Goal: Task Accomplishment & Management: Use online tool/utility

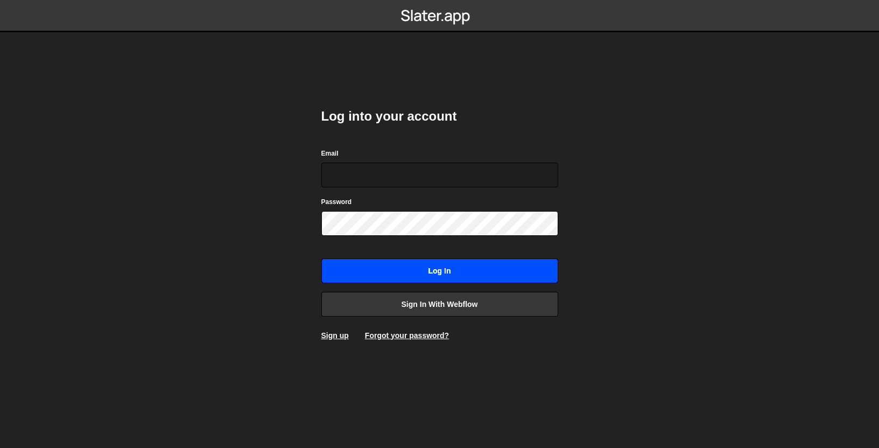
type input "[PERSON_NAME][EMAIL_ADDRESS][DOMAIN_NAME]"
click at [407, 274] on input "Log in" at bounding box center [439, 270] width 237 height 25
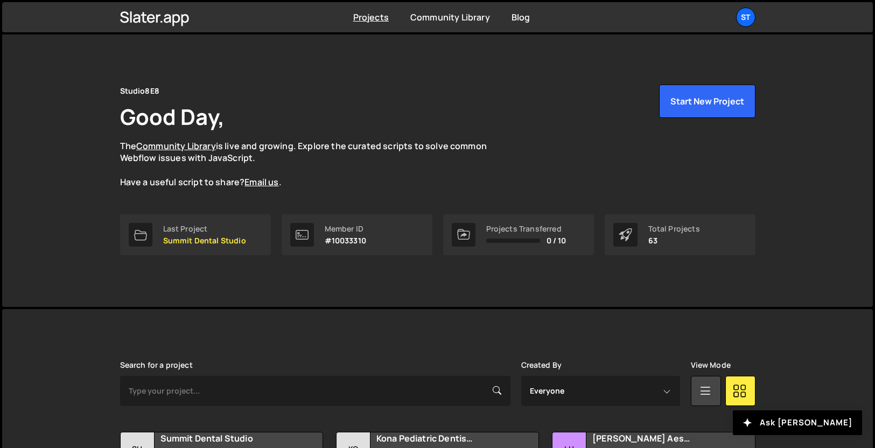
scroll to position [2, 0]
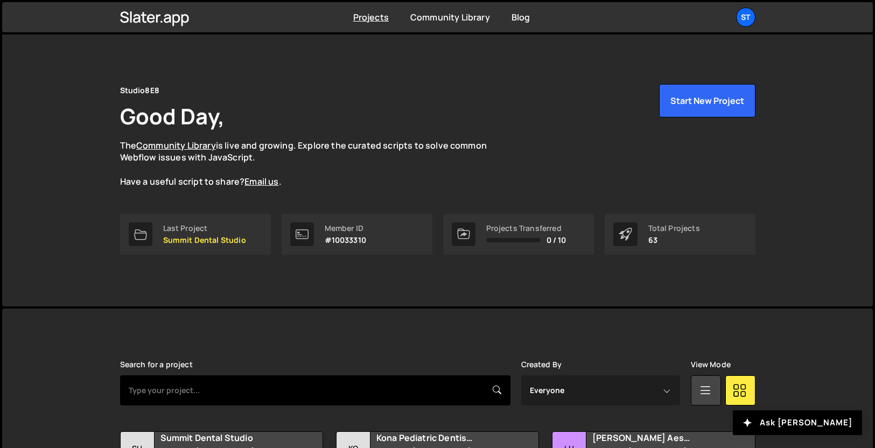
click at [304, 384] on input "text" at bounding box center [315, 390] width 390 height 30
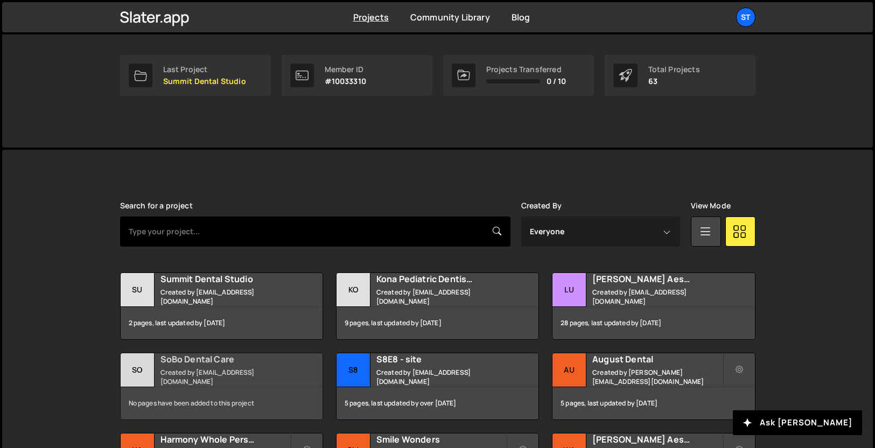
scroll to position [173, 0]
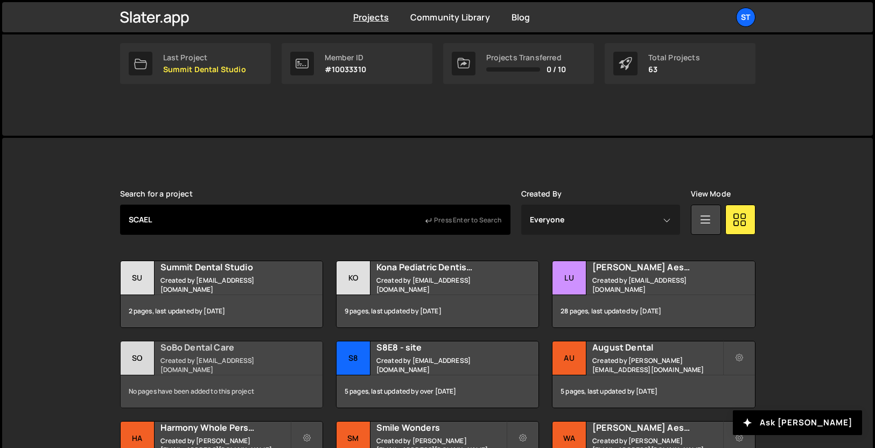
type input "SCAEL"
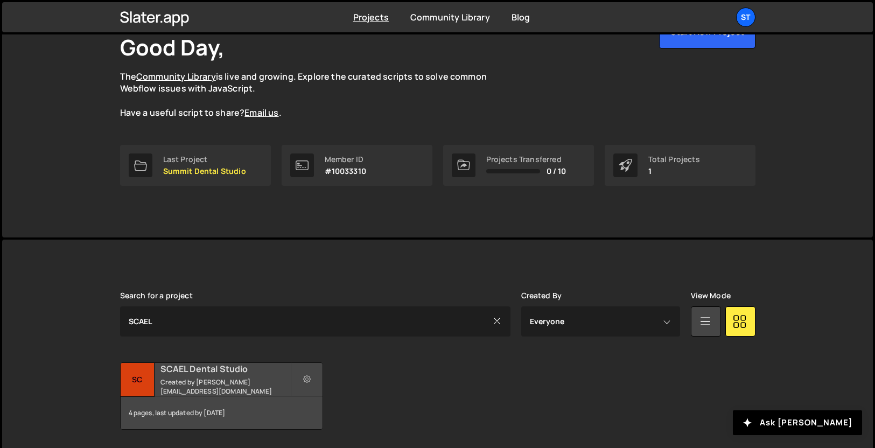
scroll to position [74, 0]
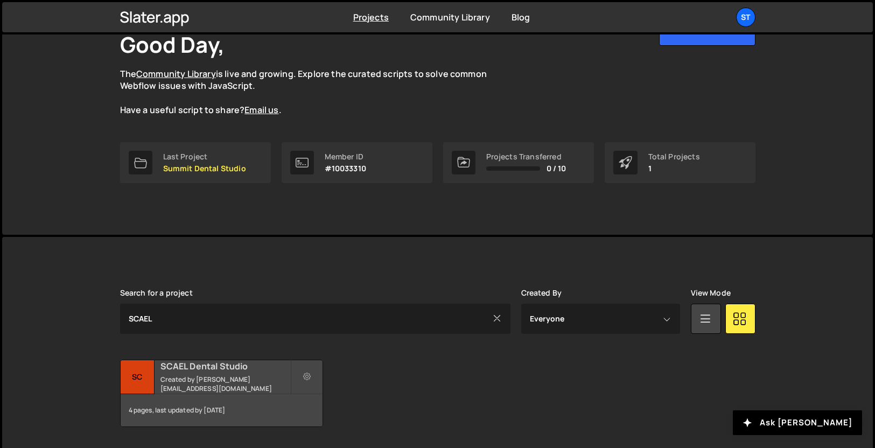
click at [210, 385] on small "Created by [PERSON_NAME][EMAIL_ADDRESS][DOMAIN_NAME]" at bounding box center [225, 384] width 130 height 18
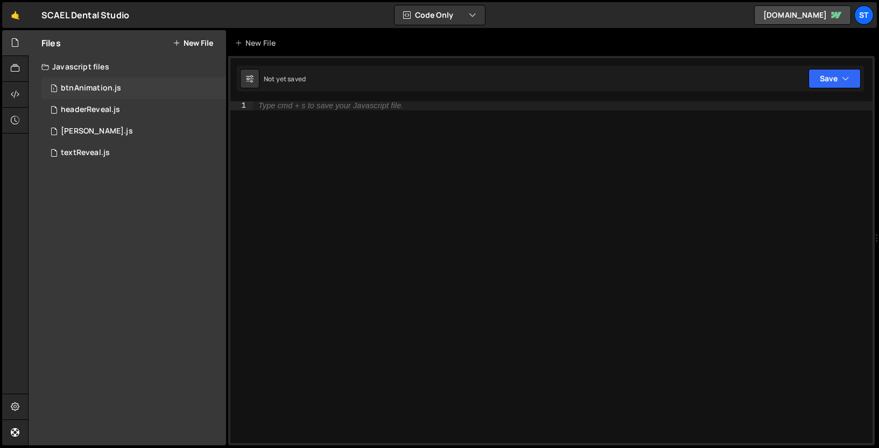
click at [112, 87] on div "btnAnimation.js" at bounding box center [91, 88] width 60 height 10
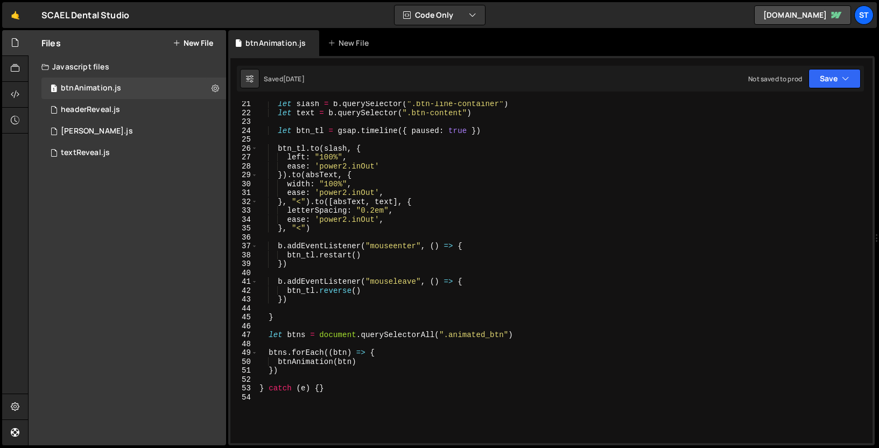
scroll to position [211, 0]
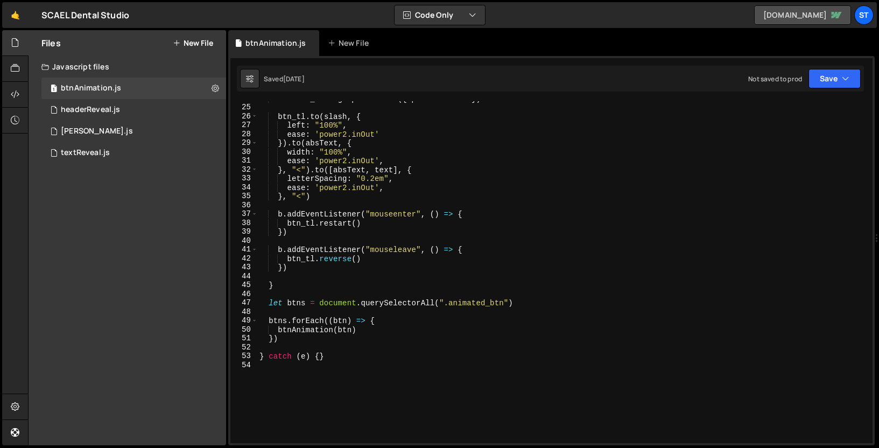
click at [796, 15] on link "scael-dental-studio-d3df30.webflow.io" at bounding box center [802, 14] width 97 height 19
click at [375, 180] on div "let btn_tl = gsap . timeline ({ paused : true }) btn_tl . to ( slash , { left :…" at bounding box center [562, 273] width 611 height 359
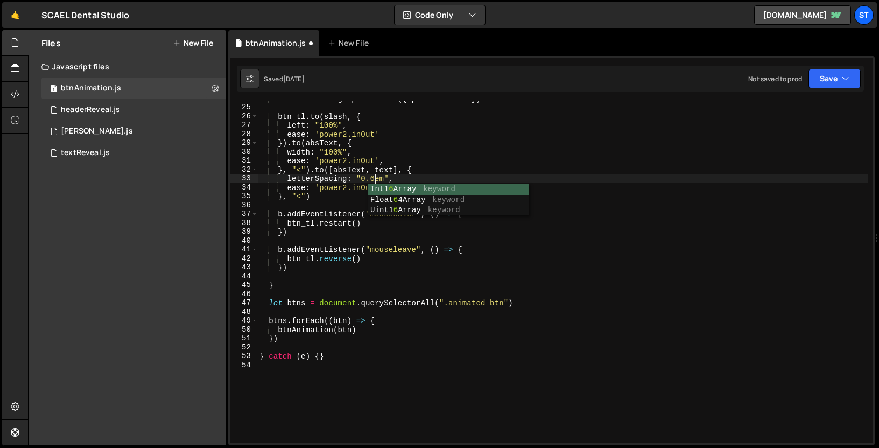
scroll to position [0, 8]
click at [815, 79] on button "Save" at bounding box center [834, 78] width 52 height 19
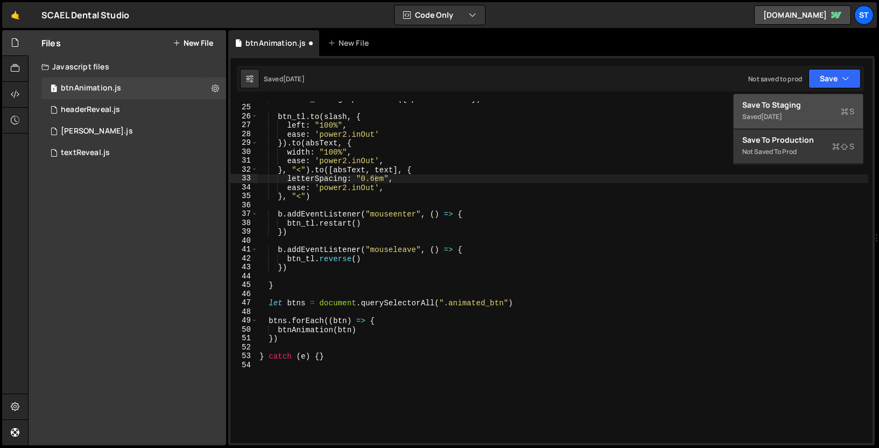
click at [796, 109] on div "Save to Staging S" at bounding box center [798, 105] width 112 height 11
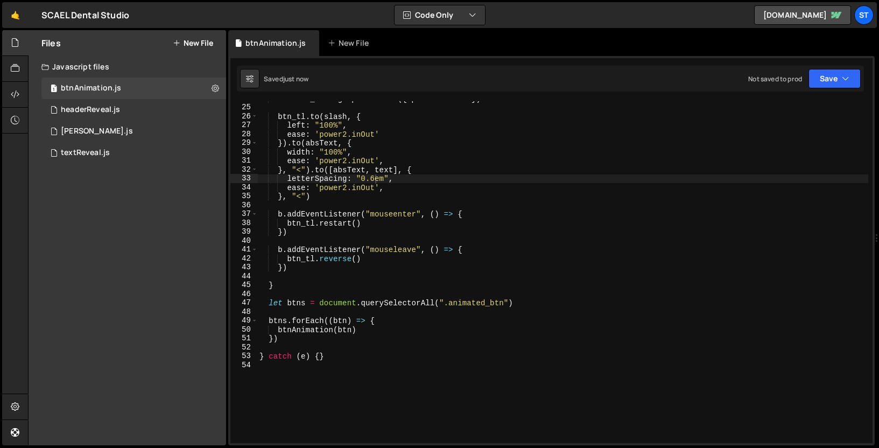
scroll to position [0, 6]
click at [745, 117] on div "let btn_tl = gsap . timeline ({ paused : true }) btn_tl . to ( slash , { left :…" at bounding box center [562, 273] width 611 height 359
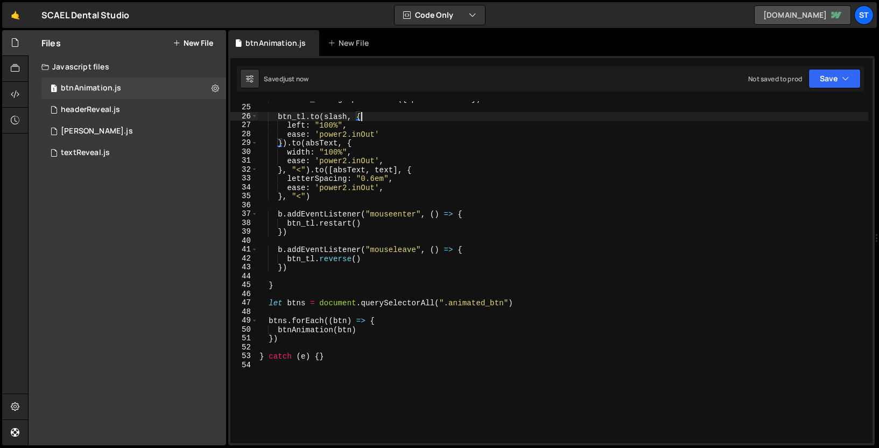
click at [765, 16] on link "scael-dental-studio-d3df30.webflow.io" at bounding box center [802, 14] width 97 height 19
click at [375, 180] on div "let btn_tl = gsap . timeline ({ paused : true }) btn_tl . to ( slash , { left :…" at bounding box center [562, 273] width 611 height 359
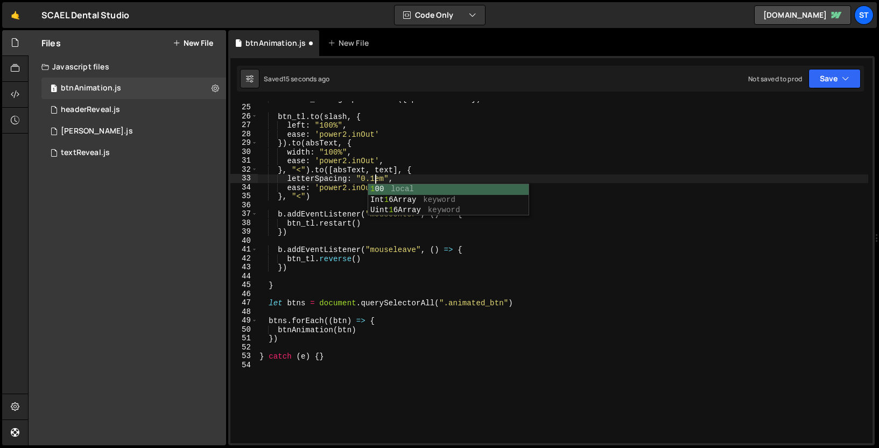
click at [627, 124] on div "let btn_tl = gsap . timeline ({ paused : true }) btn_tl . to ( slash , { left :…" at bounding box center [562, 273] width 611 height 359
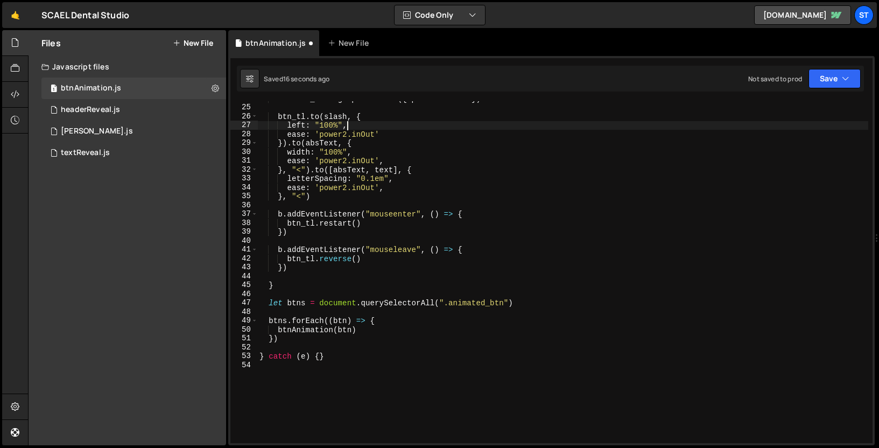
scroll to position [0, 5]
drag, startPoint x: 831, startPoint y: 74, endPoint x: 833, endPoint y: 82, distance: 8.8
click at [831, 74] on button "Save" at bounding box center [834, 78] width 52 height 19
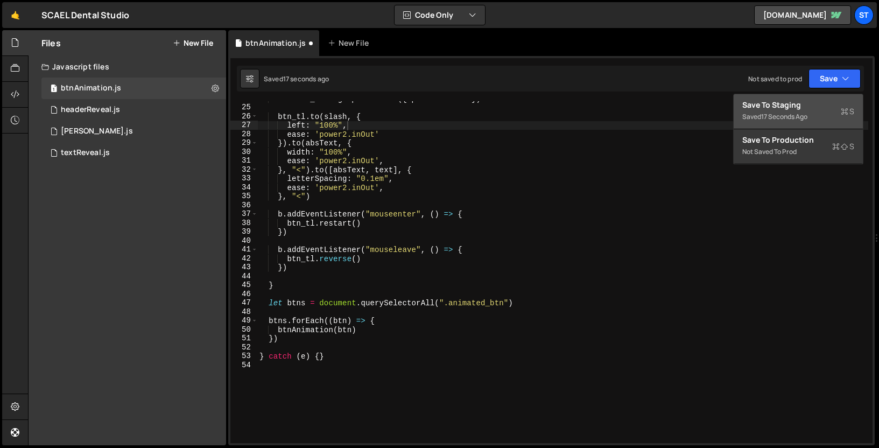
click at [816, 111] on div "Saved 17 seconds ago" at bounding box center [798, 116] width 112 height 13
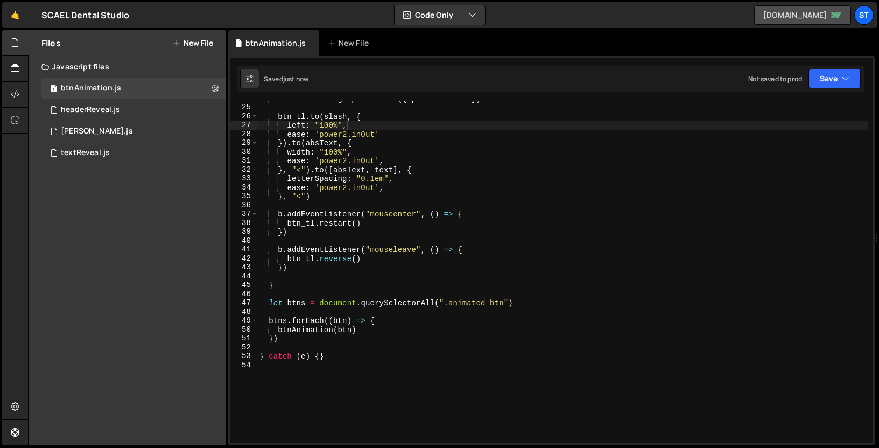
click at [778, 19] on link "scael-dental-studio-d3df30.webflow.io" at bounding box center [802, 14] width 97 height 19
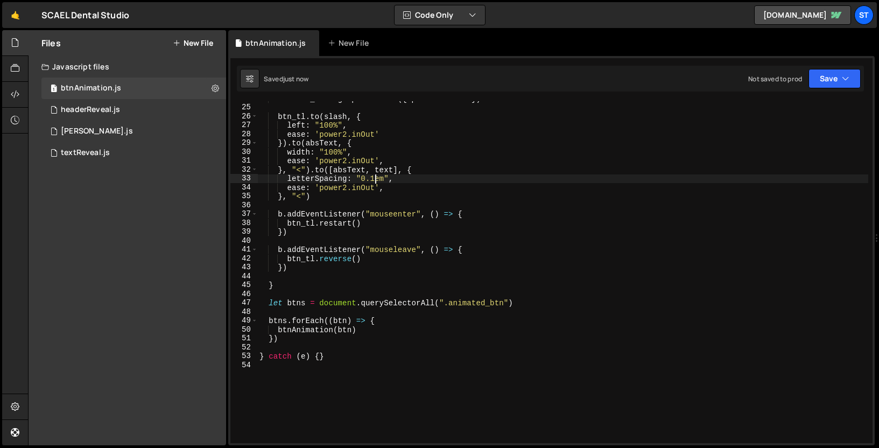
click at [373, 178] on div "let btn_tl = gsap . timeline ({ paused : true }) btn_tl . to ( slash , { left :…" at bounding box center [562, 273] width 611 height 359
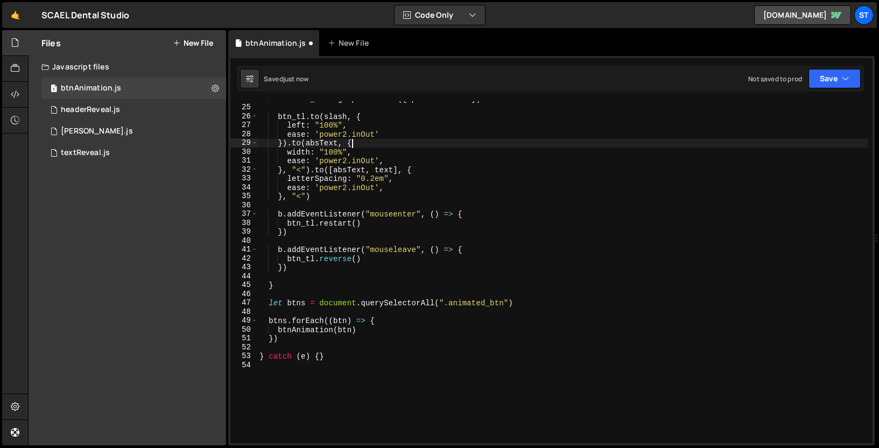
click at [449, 140] on div "let btn_tl = gsap . timeline ({ paused : true }) btn_tl . to ( slash , { left :…" at bounding box center [562, 273] width 611 height 359
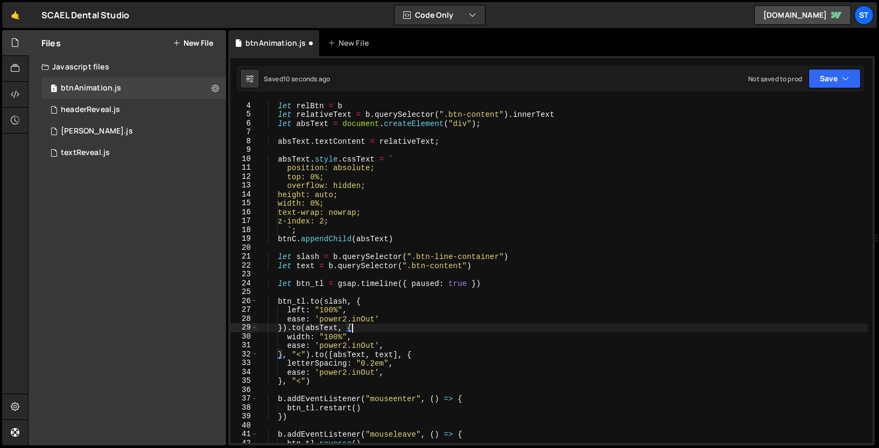
scroll to position [2, 0]
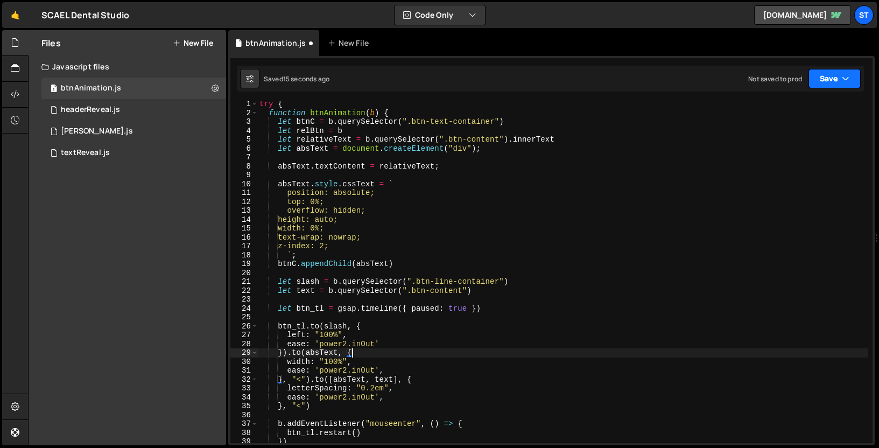
click at [832, 79] on button "Save" at bounding box center [834, 78] width 52 height 19
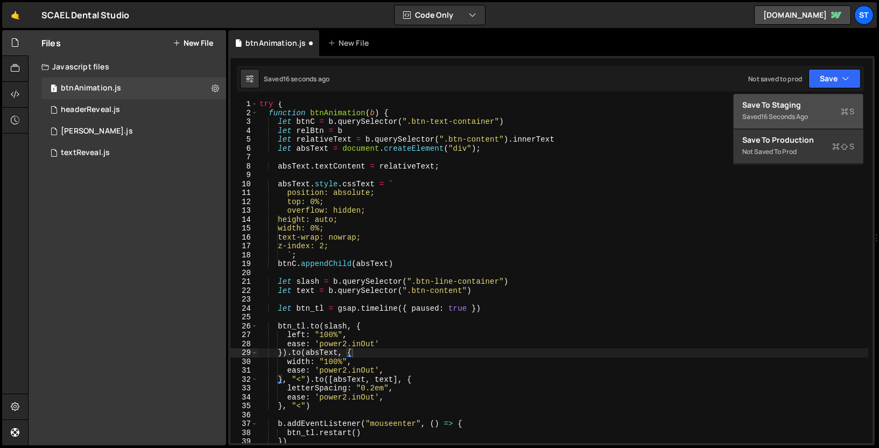
click at [784, 114] on div "16 seconds ago" at bounding box center [784, 116] width 47 height 9
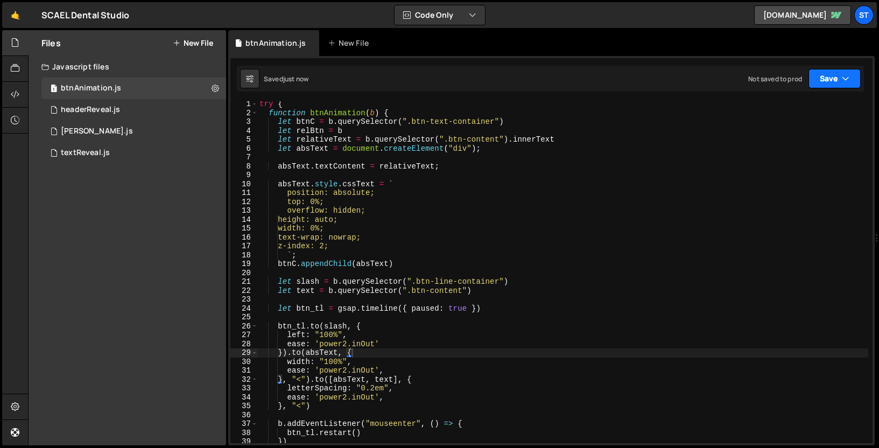
click at [837, 81] on button "Save" at bounding box center [834, 78] width 52 height 19
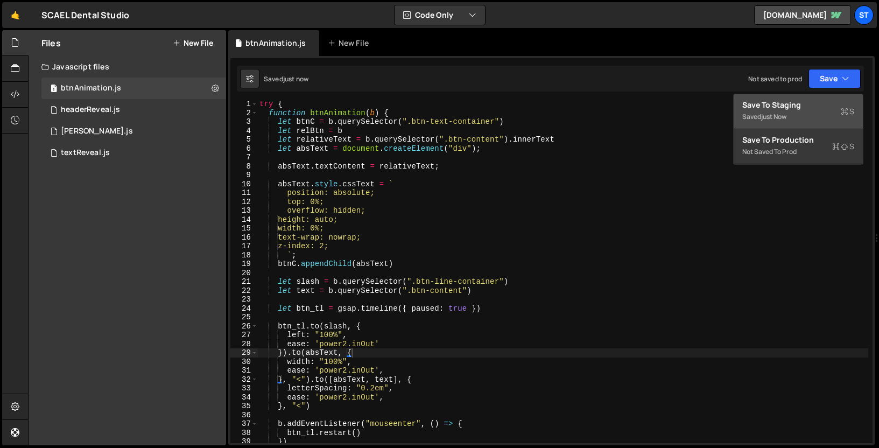
click at [623, 101] on div "1 Type cmd + s to save your Javascript file. הההההההההההההההההההההההההההההההההה…" at bounding box center [551, 250] width 646 height 389
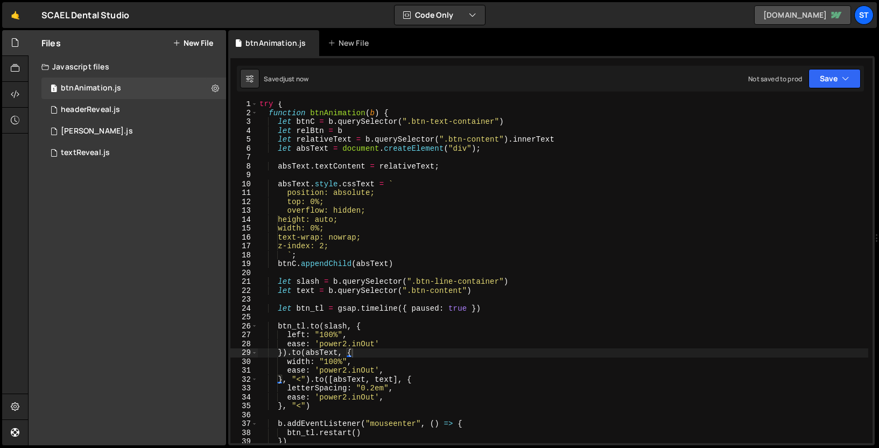
click at [754, 23] on link "scael-dental-studio-d3df30.webflow.io" at bounding box center [802, 14] width 97 height 19
click at [406, 169] on div "try { function btnAnimation ( b ) { let btnC = b . querySelector ( ".btn-text-c…" at bounding box center [562, 280] width 611 height 359
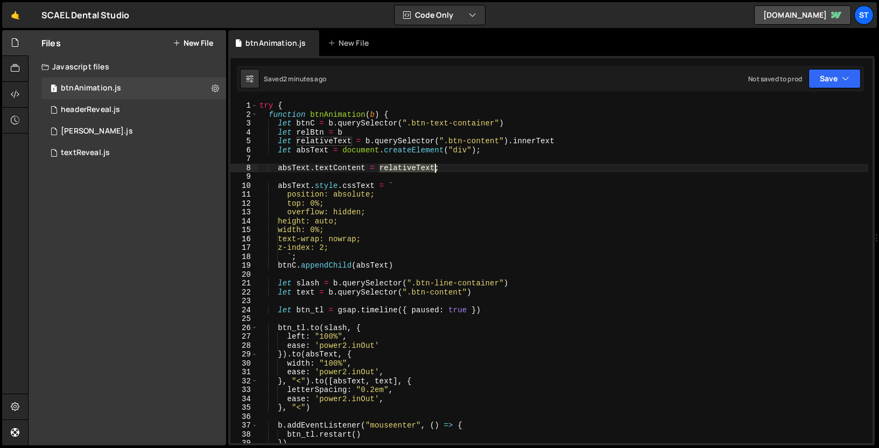
click at [406, 169] on div "try { function btnAnimation ( b ) { let btnC = b . querySelector ( ".btn-text-c…" at bounding box center [562, 280] width 611 height 359
click at [317, 244] on div "try { function btnAnimation ( b ) { let btnC = b . querySelector ( ".btn-text-c…" at bounding box center [562, 280] width 611 height 359
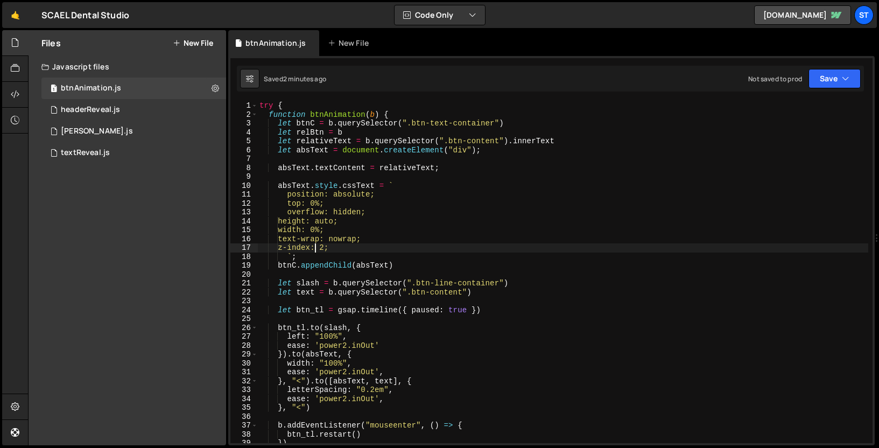
scroll to position [0, 5]
type textarea "} catch (e) {}"
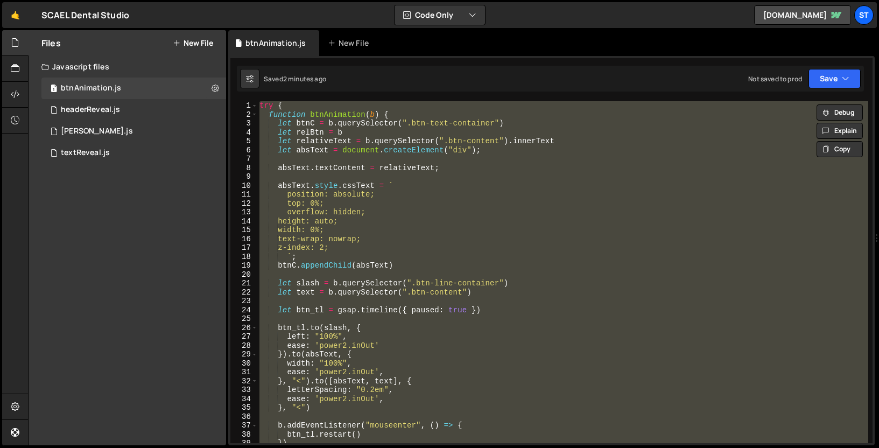
scroll to position [0, 0]
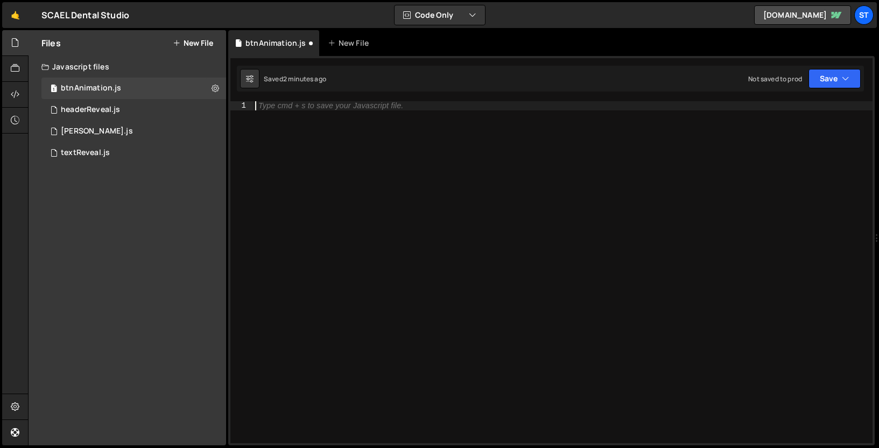
type textarea "} catch (e) {}"
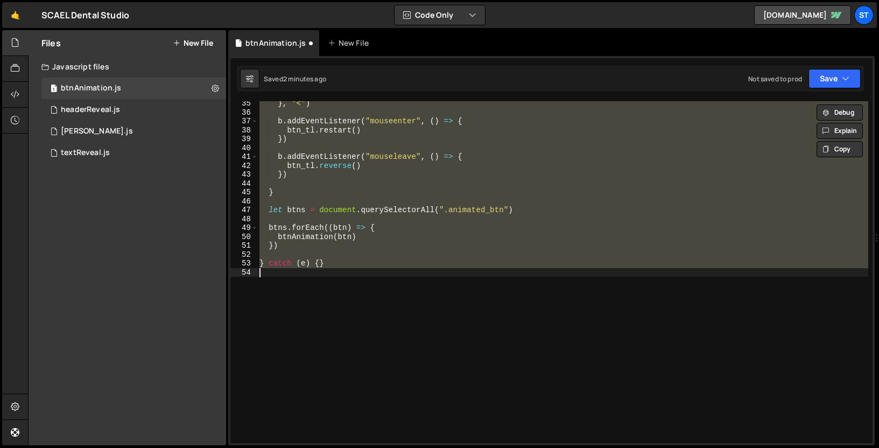
scroll to position [304, 0]
click at [340, 279] on div "} , "<" ) b . addEventListener ( "mouseenter" , ( ) => { btn_tl . restart ( ) }…" at bounding box center [562, 272] width 611 height 342
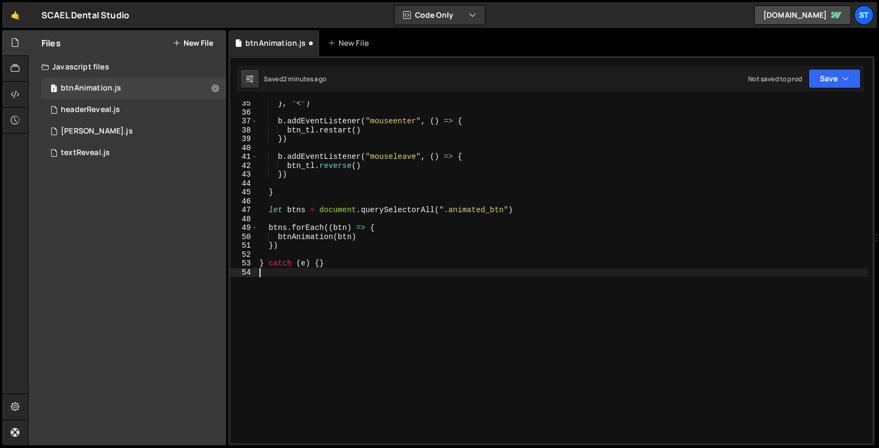
scroll to position [295, 0]
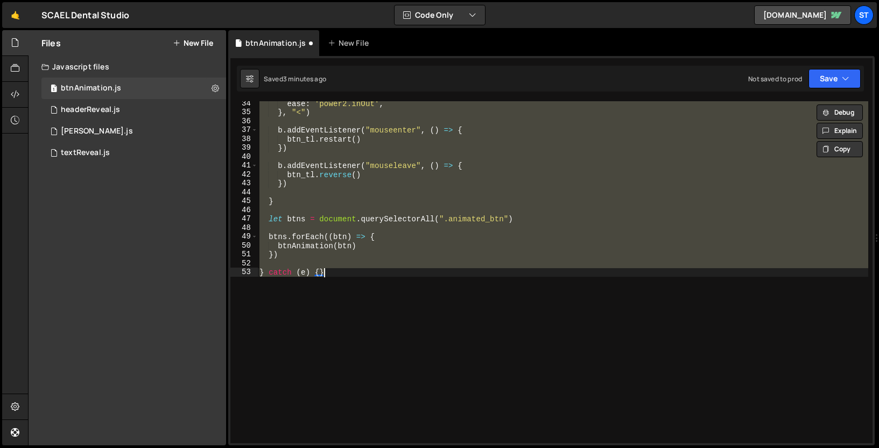
click at [443, 308] on div "ease : 'power2.inOut' , } , "<" ) b . addEventListener ( "mouseenter" , ( ) => …" at bounding box center [562, 272] width 611 height 342
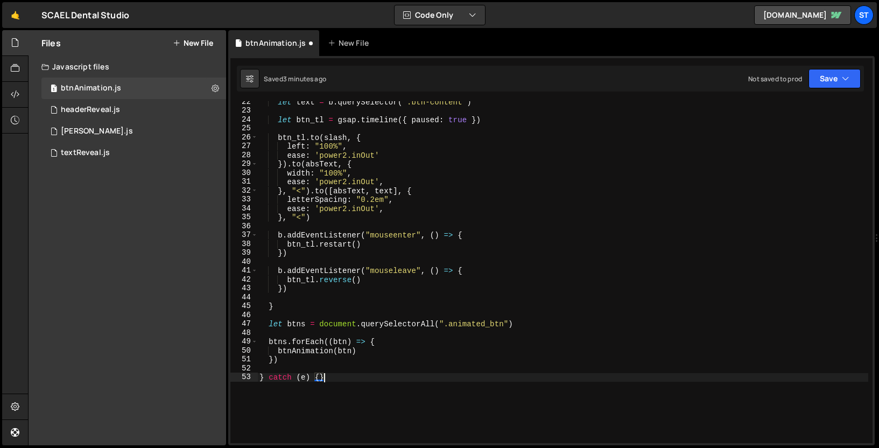
scroll to position [0, 0]
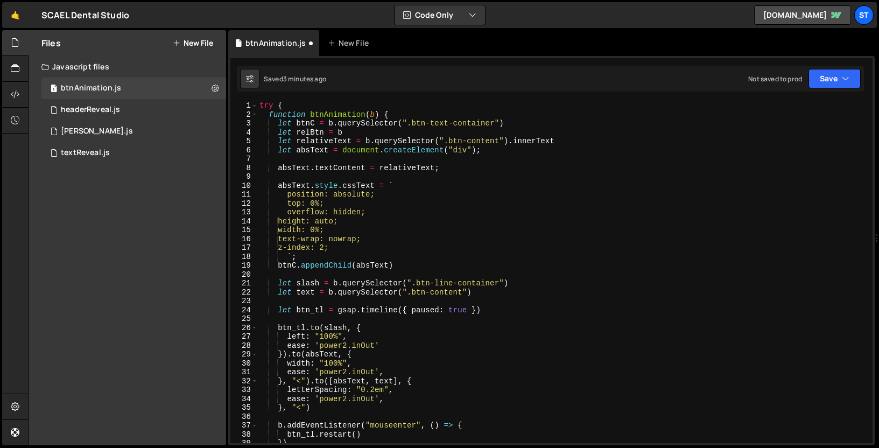
click at [319, 202] on div "try { function btnAnimation ( b ) { let btnC = b . querySelector ( ".btn-text-c…" at bounding box center [562, 280] width 611 height 359
click at [366, 247] on div "try { function btnAnimation ( b ) { let btnC = b . querySelector ( ".btn-text-c…" at bounding box center [562, 280] width 611 height 359
type textarea "z-index: 2;"
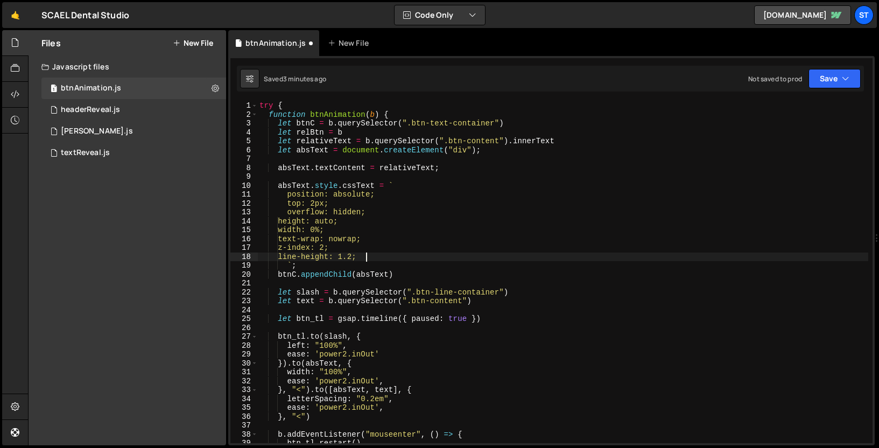
scroll to position [0, 6]
click at [375, 264] on div "try { function btnAnimation ( b ) { let btnC = b . querySelector ( ".btn-text-c…" at bounding box center [562, 280] width 611 height 359
click at [381, 251] on div "try { function btnAnimation ( b ) { let btnC = b . querySelector ( ".btn-text-c…" at bounding box center [562, 280] width 611 height 359
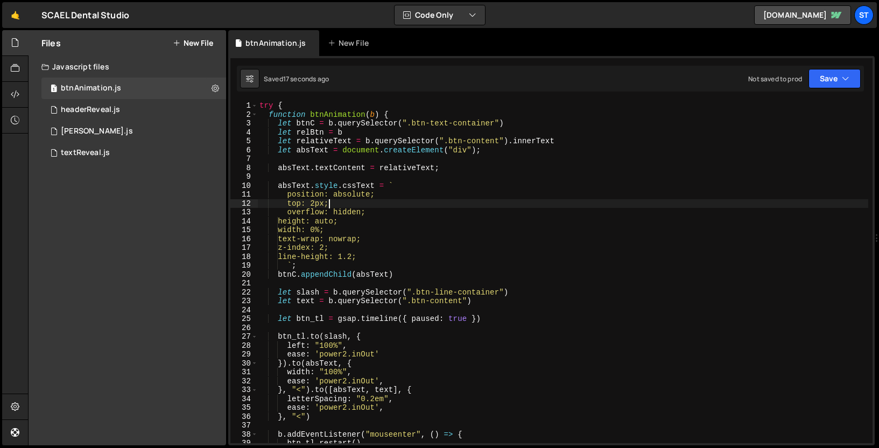
click at [340, 202] on div "try { function btnAnimation ( b ) { let btnC = b . querySelector ( ".btn-text-c…" at bounding box center [562, 280] width 611 height 359
click at [319, 201] on div "try { function btnAnimation ( b ) { let btnC = b . querySelector ( ".btn-text-c…" at bounding box center [562, 280] width 611 height 359
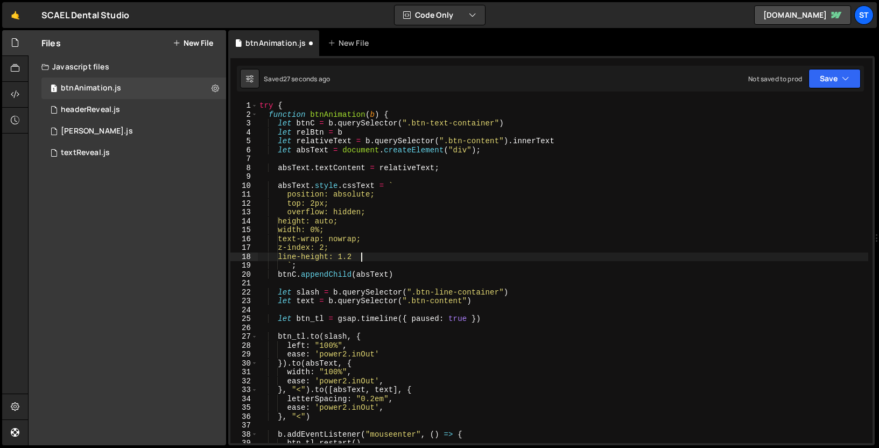
scroll to position [0, 0]
type textarea "} catch (e) {}"
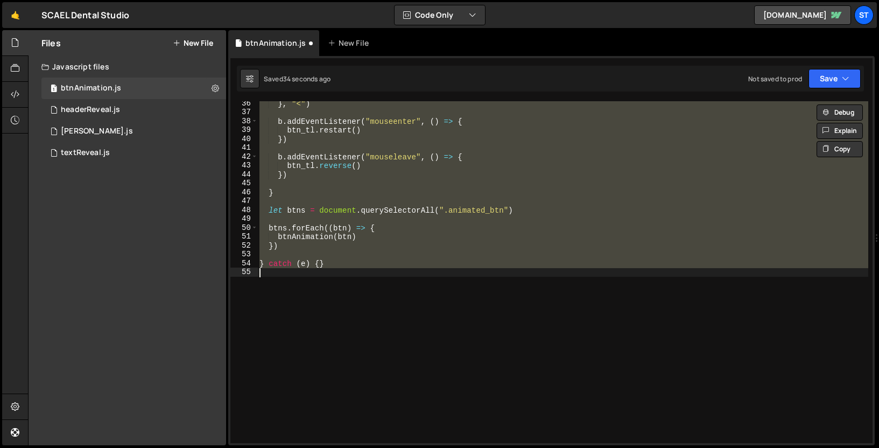
scroll to position [313, 0]
click at [398, 281] on div "} , "<" ) b . addEventListener ( "mouseenter" , ( ) => { btn_tl . restart ( ) }…" at bounding box center [562, 272] width 611 height 342
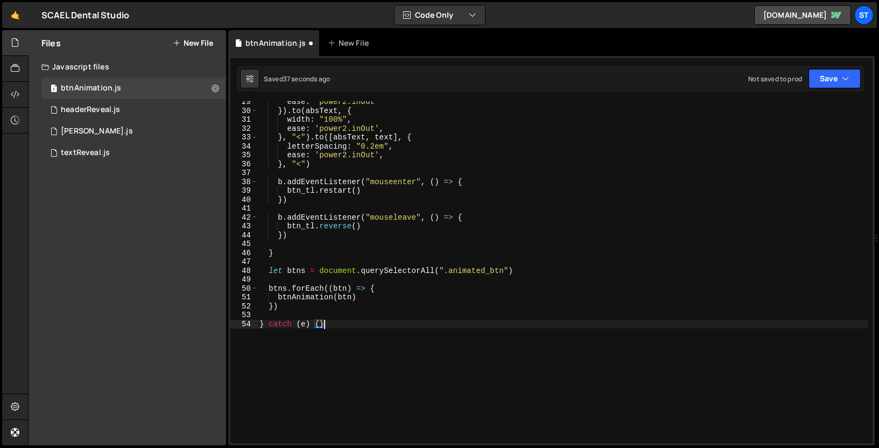
scroll to position [0, 0]
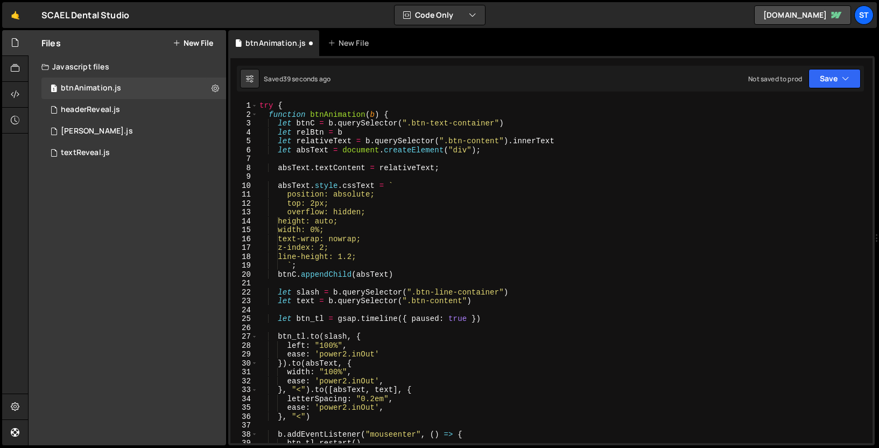
click at [319, 205] on div "try { function btnAnimation ( b ) { let btnC = b . querySelector ( ".btn-text-c…" at bounding box center [562, 280] width 611 height 359
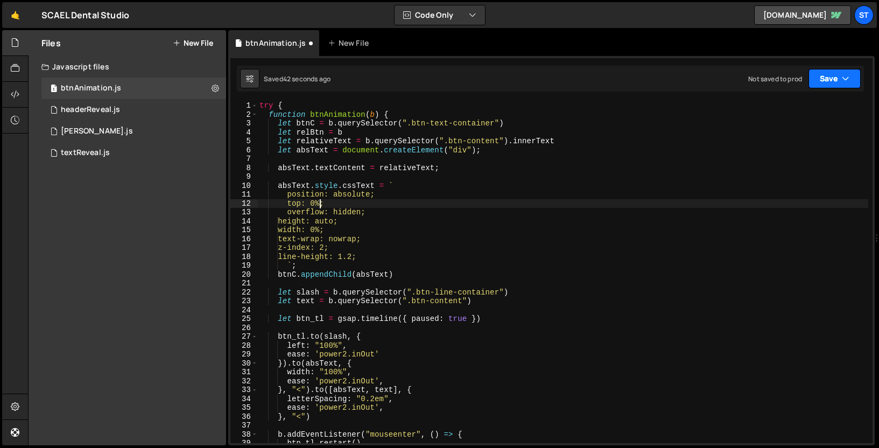
click at [831, 73] on button "Save" at bounding box center [834, 78] width 52 height 19
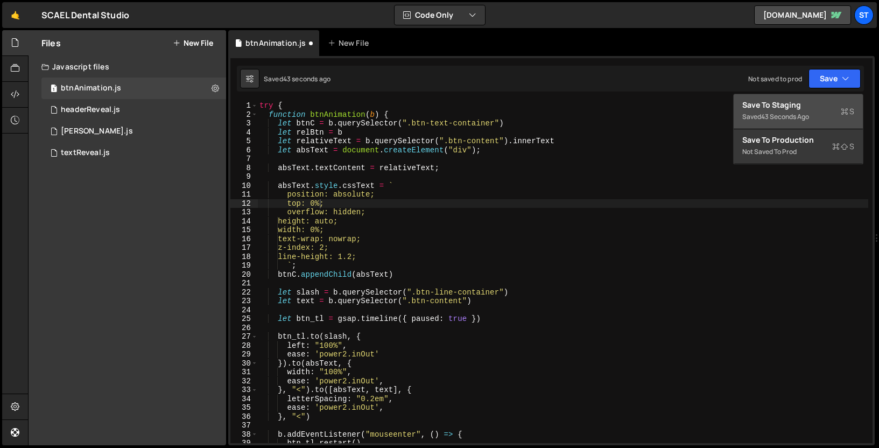
click at [800, 105] on div "Save to Staging S" at bounding box center [798, 105] width 112 height 11
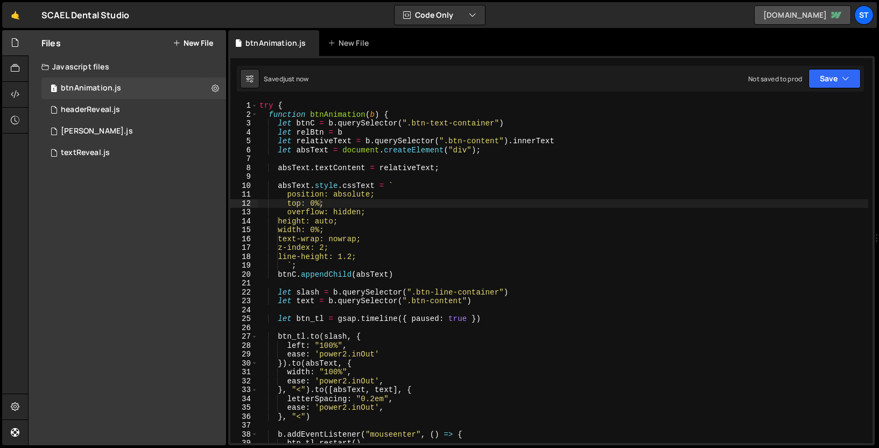
click at [754, 17] on link "scael-dental-studio-d3df30.webflow.io" at bounding box center [802, 14] width 97 height 19
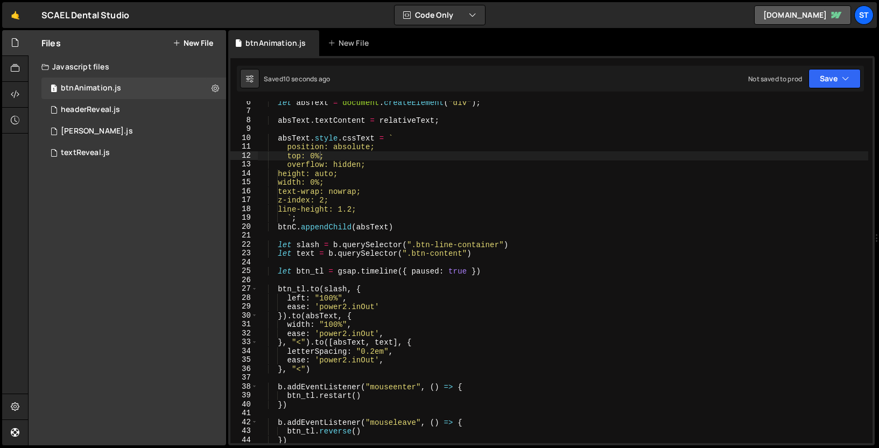
scroll to position [48, 0]
click at [362, 210] on div "let absText = document . createElement ( "div" ) ; absText . textContent = rela…" at bounding box center [562, 277] width 611 height 359
click at [828, 82] on button "Save" at bounding box center [834, 78] width 52 height 19
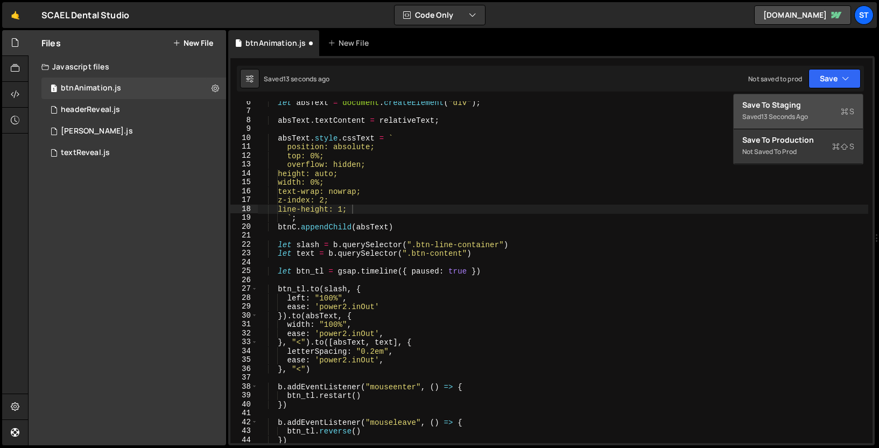
click at [804, 109] on div "Save to Staging S" at bounding box center [798, 105] width 112 height 11
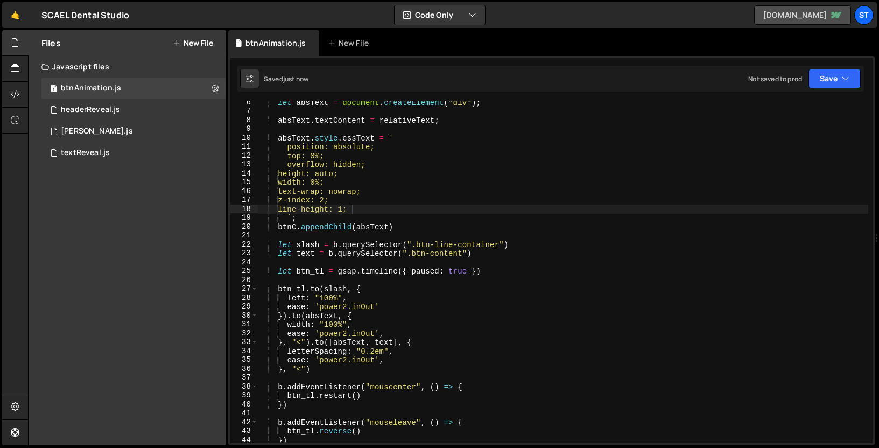
click at [781, 18] on link "scael-dental-studio-d3df30.webflow.io" at bounding box center [802, 14] width 97 height 19
click at [352, 210] on div "let absText = document . createElement ( "div" ) ; absText . textContent = rela…" at bounding box center [562, 277] width 611 height 359
click at [482, 175] on div "let absText = document . createElement ( "div" ) ; absText . textContent = rela…" at bounding box center [562, 277] width 611 height 359
click at [823, 77] on button "Save" at bounding box center [834, 78] width 52 height 19
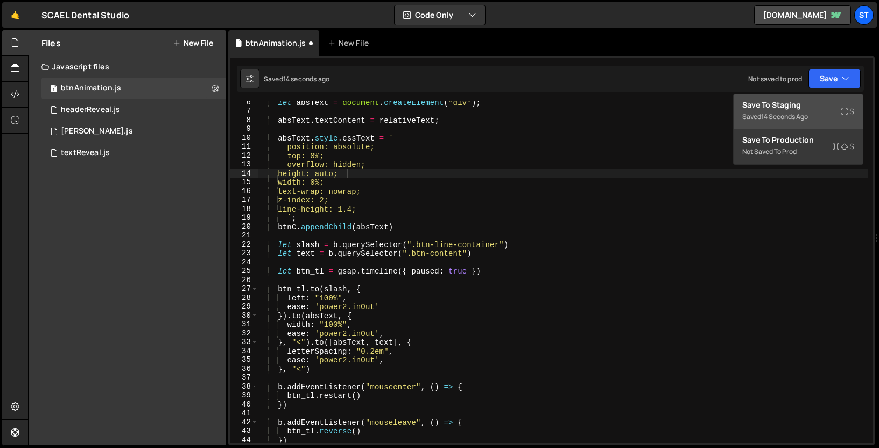
click at [806, 105] on div "Save to Staging S" at bounding box center [798, 105] width 112 height 11
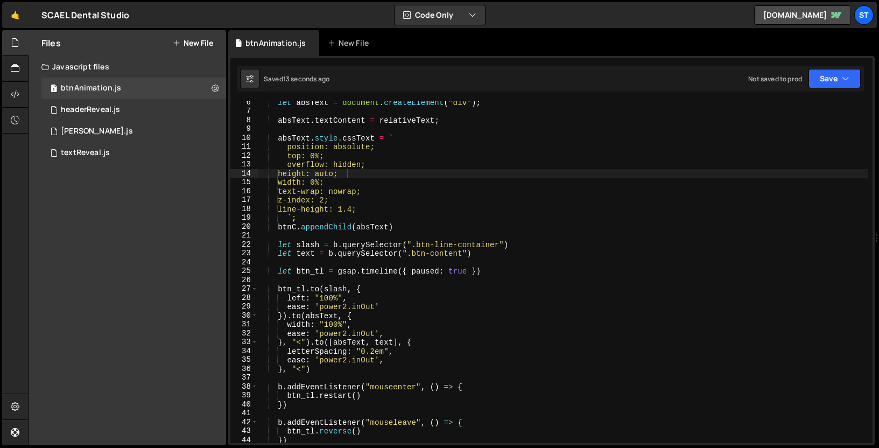
click at [357, 358] on div "let absText = document . createElement ( "div" ) ; absText . textContent = rela…" at bounding box center [562, 277] width 611 height 359
click at [361, 210] on div "let absText = document . createElement ( "div" ) ; absText . textContent = rela…" at bounding box center [562, 277] width 611 height 359
click at [563, 170] on div "let absText = document . createElement ( "div" ) ; absText . textContent = rela…" at bounding box center [562, 277] width 611 height 359
type textarea "height: auto;"
click at [842, 79] on icon "button" at bounding box center [846, 78] width 8 height 11
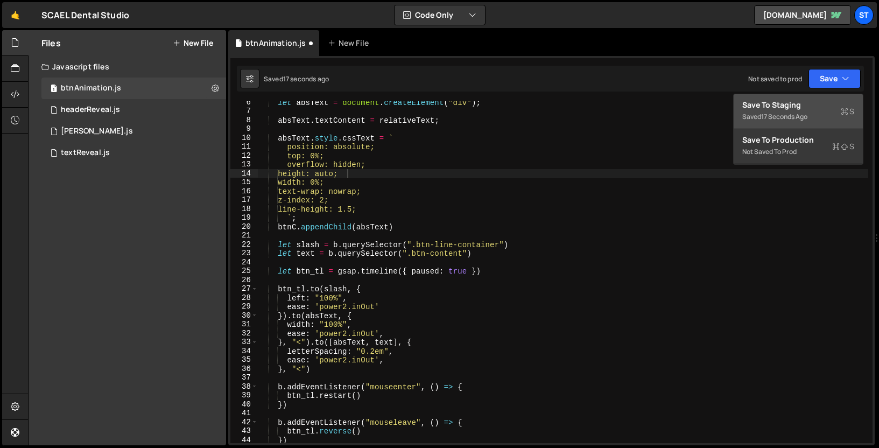
click at [743, 126] on button "Save to Staging S Saved 17 seconds ago" at bounding box center [798, 111] width 129 height 35
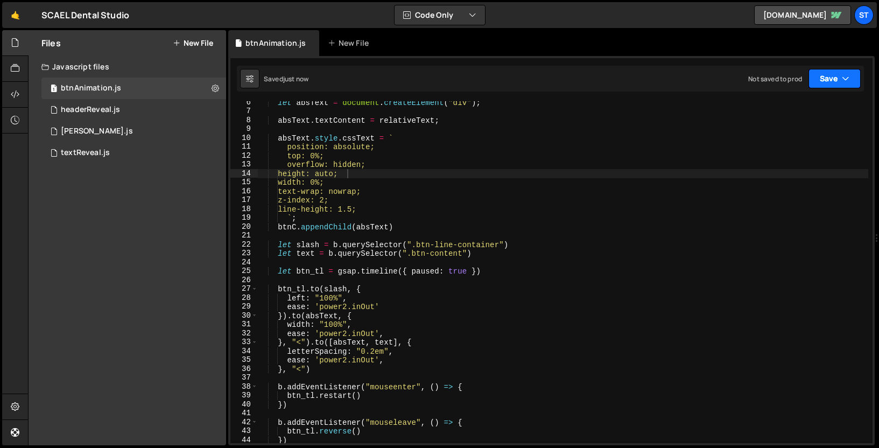
click at [836, 77] on button "Save" at bounding box center [834, 78] width 52 height 19
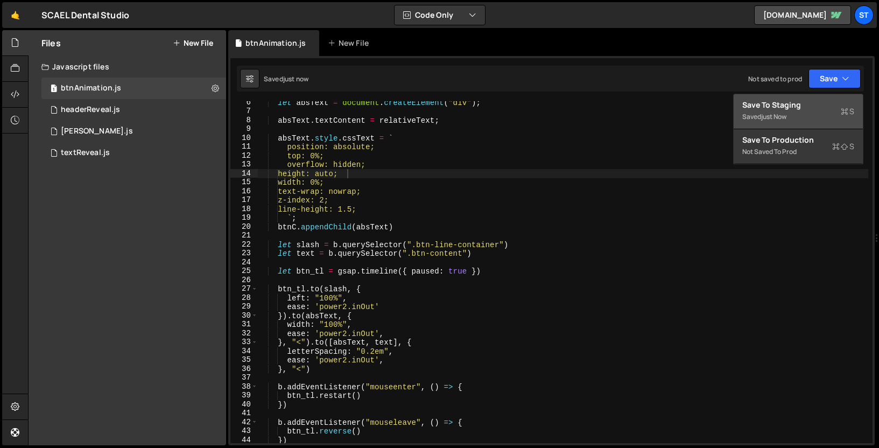
click at [796, 107] on div "Save to Staging S" at bounding box center [798, 105] width 112 height 11
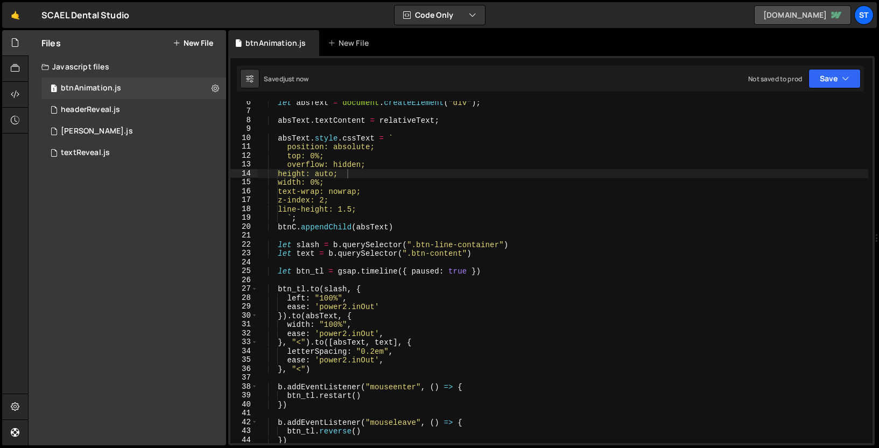
click at [777, 12] on link "scael-dental-studio-d3df30.webflow.io" at bounding box center [802, 14] width 97 height 19
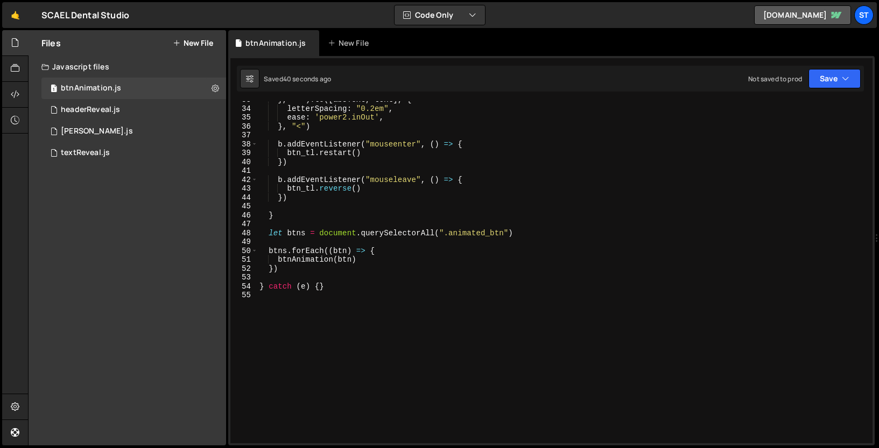
scroll to position [0, 0]
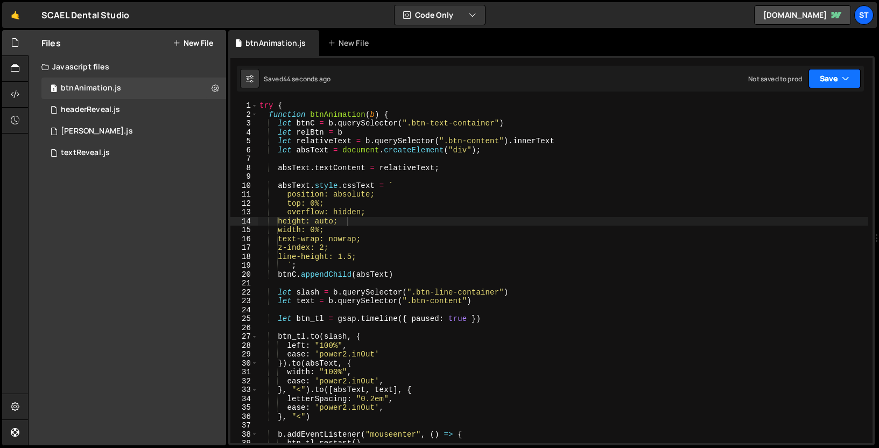
click at [831, 87] on button "Save" at bounding box center [834, 78] width 52 height 19
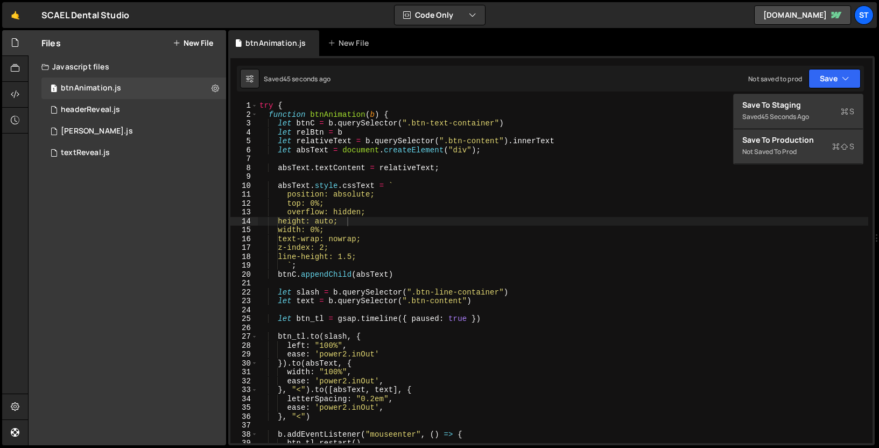
click at [658, 60] on div "1 Type cmd + s to save your Javascript file. הההההההההההההההההההההההההההההההההה…" at bounding box center [551, 250] width 646 height 389
